Goal: Check status: Check status

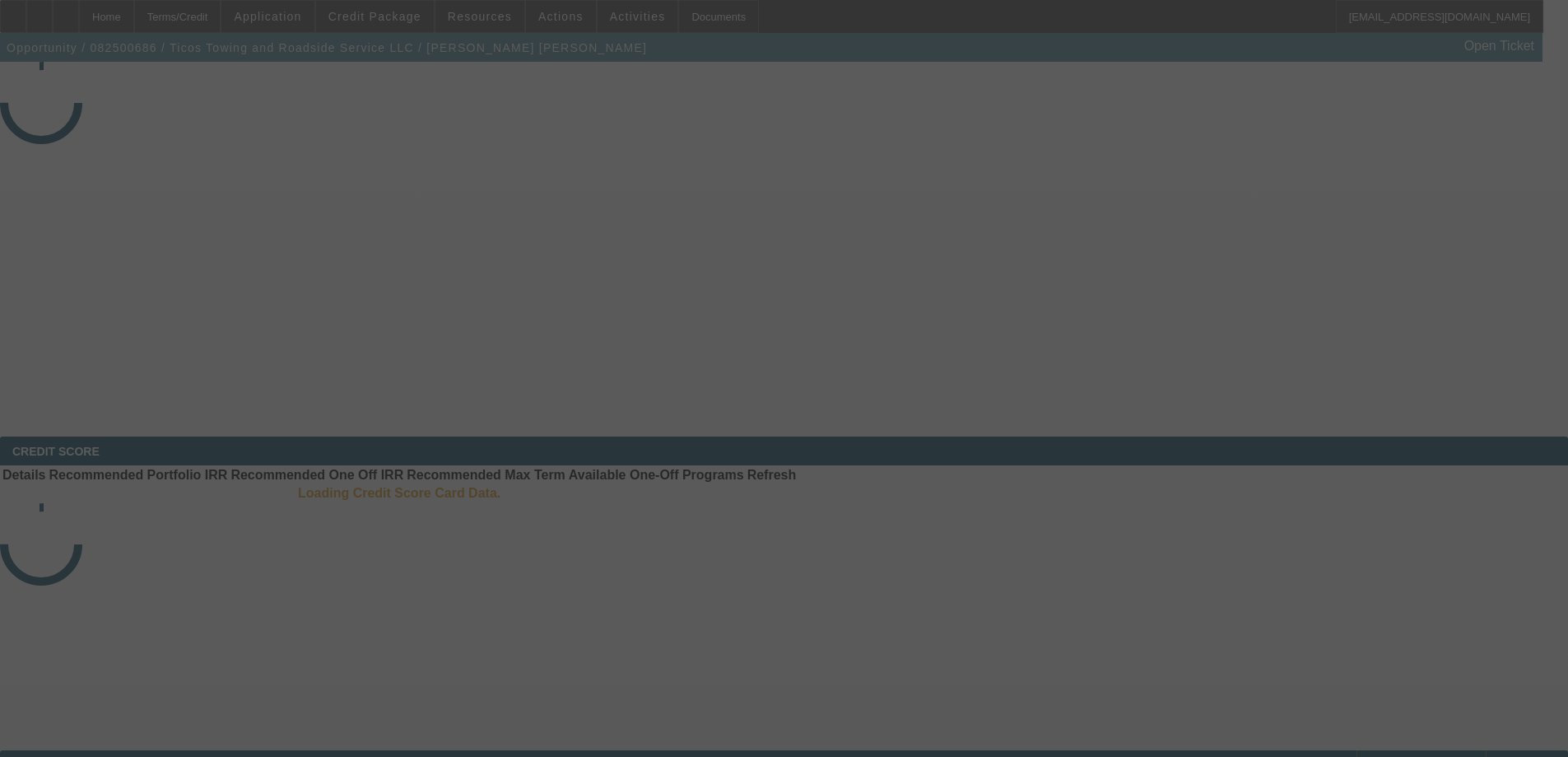
select select "4"
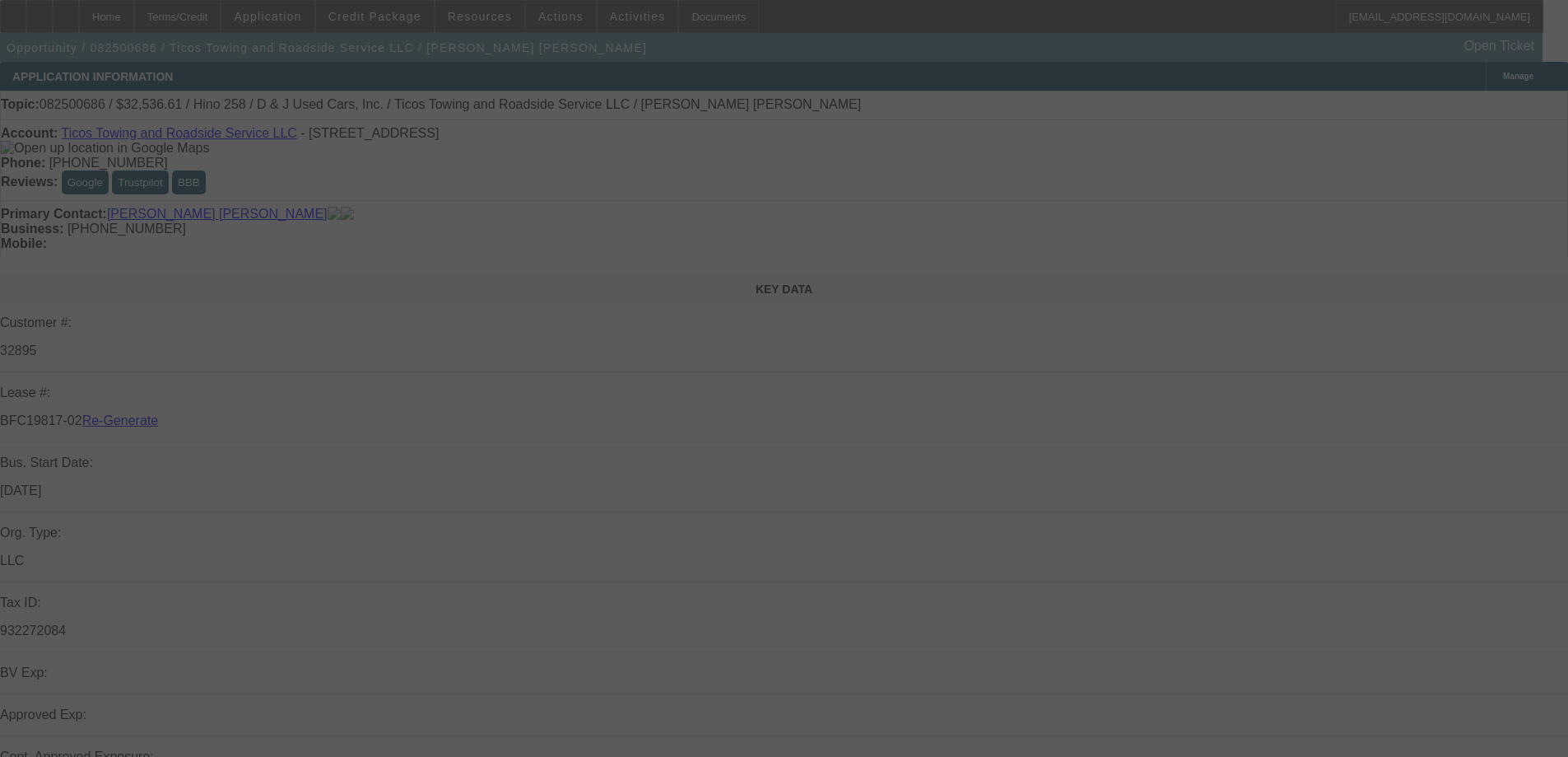
select select "0.15"
select select "2"
select select "0.1"
select select "4"
